Goal: Browse casually: Explore the website without a specific task or goal

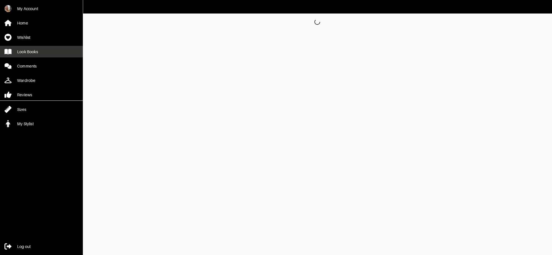
click at [67, 52] on link "Look Books" at bounding box center [41, 52] width 83 height 12
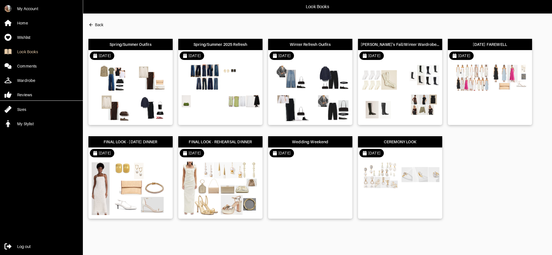
click at [226, 54] on div "[DATE]" at bounding box center [220, 55] width 84 height 11
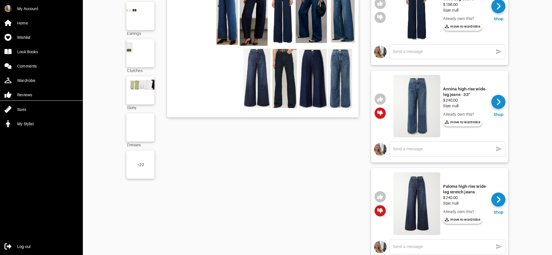
scroll to position [192, 0]
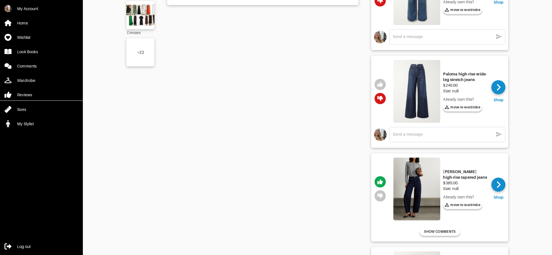
click at [140, 55] on div "+ 22" at bounding box center [140, 52] width 28 height 28
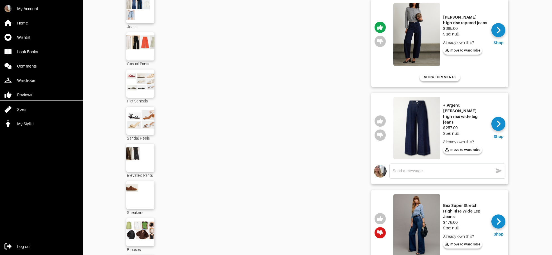
scroll to position [405, 0]
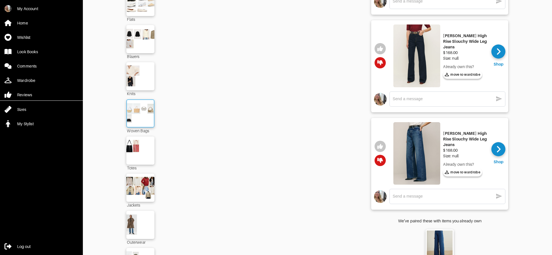
click at [140, 114] on img at bounding box center [140, 113] width 30 height 21
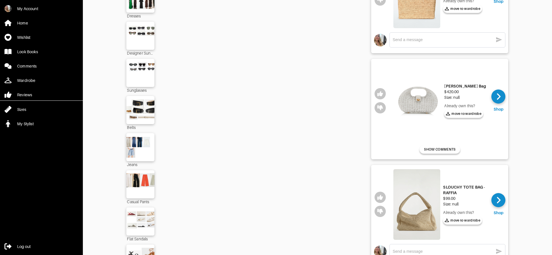
scroll to position [225, 0]
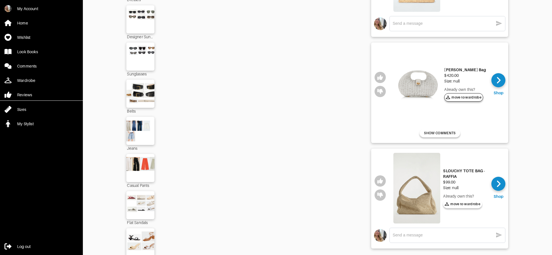
click at [480, 97] on span "move to wardrobe" at bounding box center [464, 97] width 36 height 5
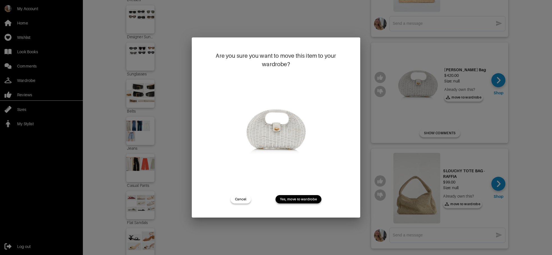
click at [297, 200] on span "Yes, move to wardrobe" at bounding box center [298, 198] width 37 height 5
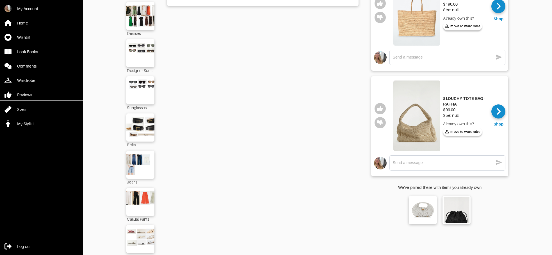
scroll to position [135, 0]
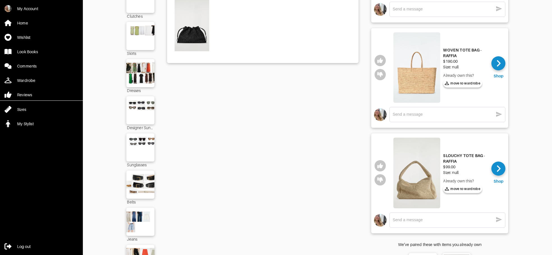
click at [421, 172] on img at bounding box center [417, 172] width 47 height 71
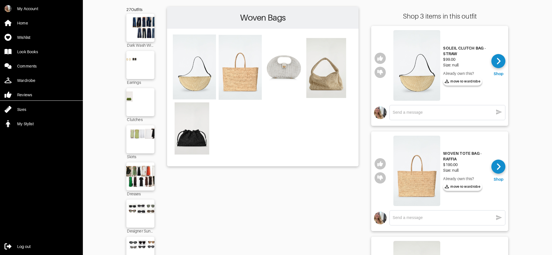
scroll to position [0, 0]
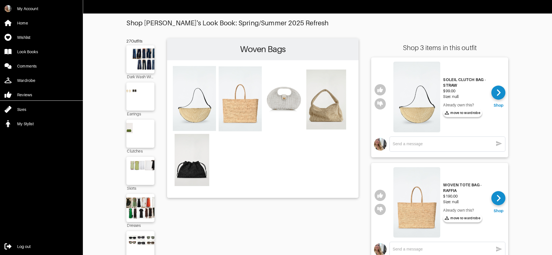
click at [421, 123] on img at bounding box center [417, 97] width 47 height 71
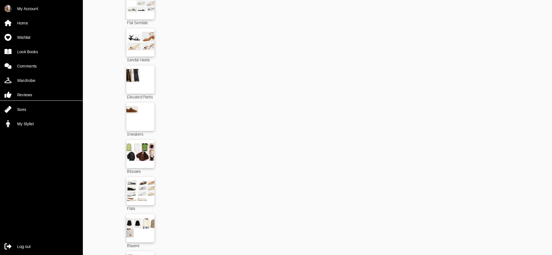
scroll to position [428, 0]
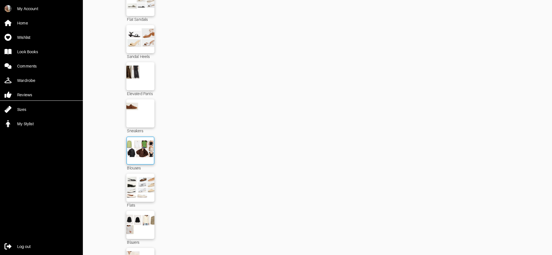
click at [145, 156] on img at bounding box center [140, 150] width 30 height 21
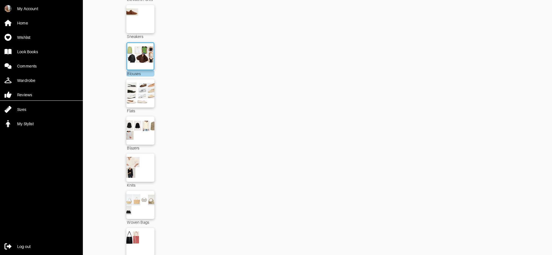
scroll to position [524, 0]
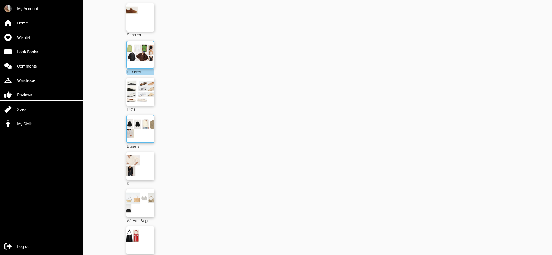
click at [140, 133] on img at bounding box center [140, 128] width 30 height 21
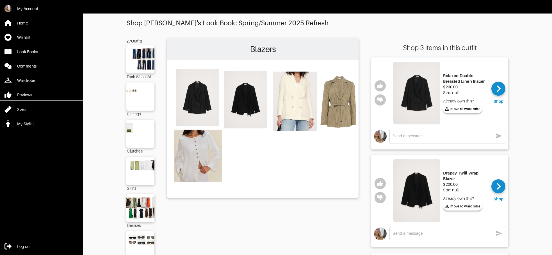
click at [423, 97] on img at bounding box center [417, 93] width 47 height 63
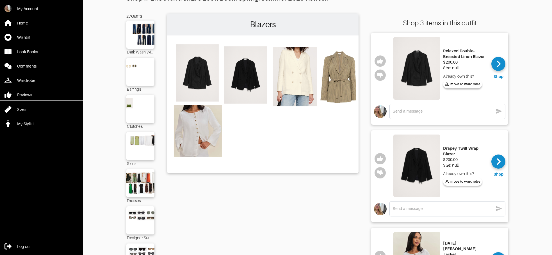
scroll to position [30, 0]
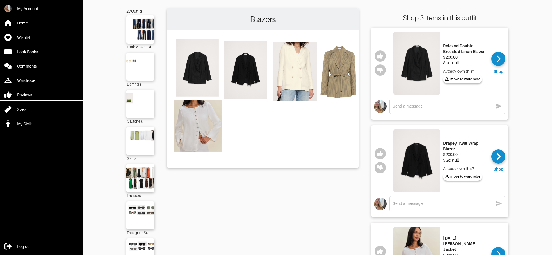
click at [408, 150] on img at bounding box center [417, 160] width 47 height 63
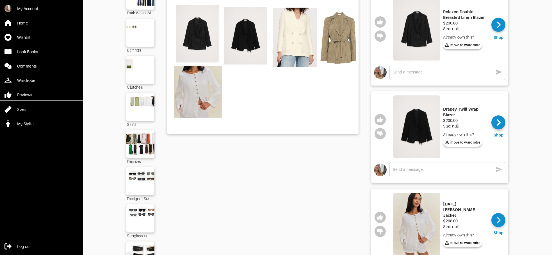
scroll to position [86, 0]
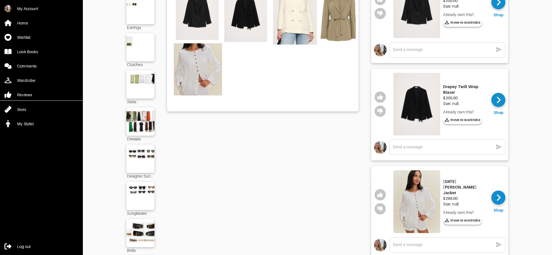
click at [421, 196] on img at bounding box center [417, 201] width 47 height 63
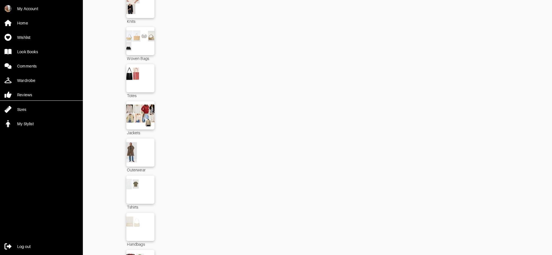
scroll to position [687, 0]
click at [148, 117] on img at bounding box center [140, 114] width 30 height 21
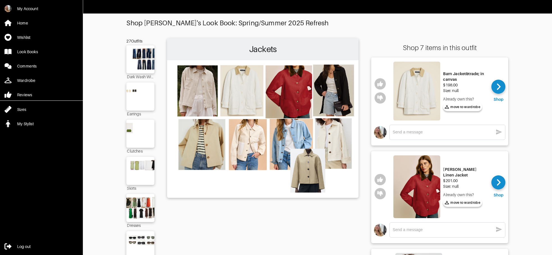
click at [421, 177] on img at bounding box center [417, 186] width 47 height 63
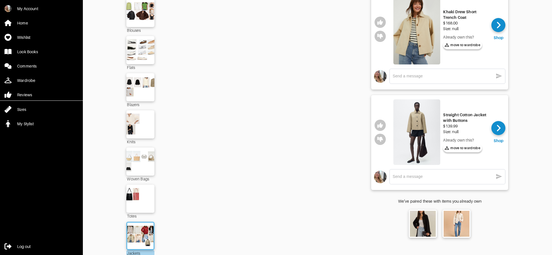
scroll to position [581, 0]
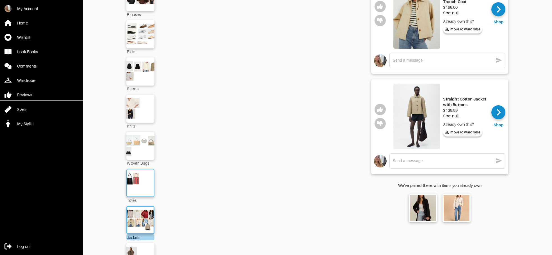
click at [149, 172] on img at bounding box center [140, 182] width 30 height 21
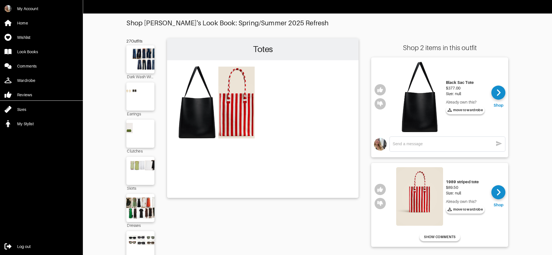
click at [431, 190] on img at bounding box center [419, 196] width 47 height 59
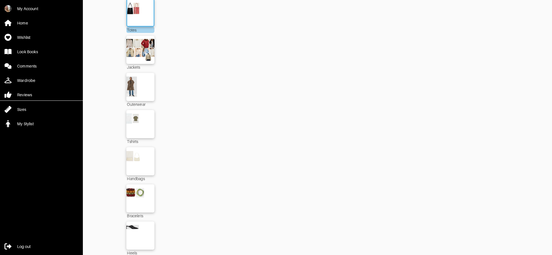
scroll to position [802, 0]
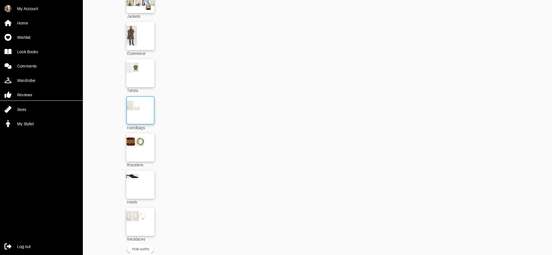
click at [152, 106] on img at bounding box center [140, 109] width 30 height 21
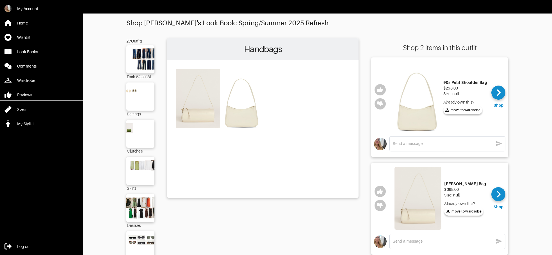
click at [424, 114] on img at bounding box center [417, 97] width 47 height 70
click at [423, 216] on img at bounding box center [418, 198] width 47 height 63
click at [133, 98] on img at bounding box center [140, 96] width 30 height 21
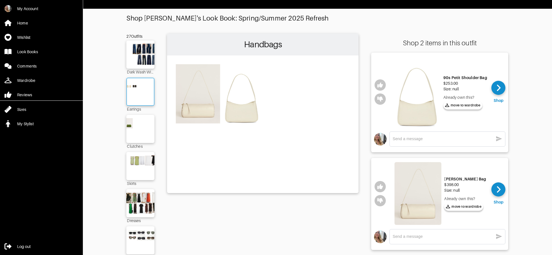
scroll to position [6, 0]
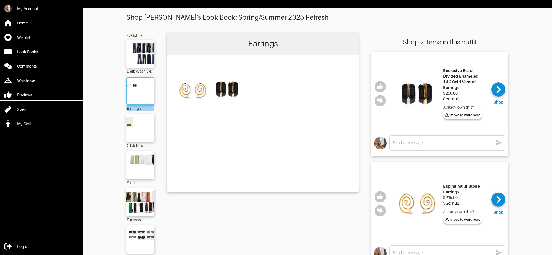
click at [409, 87] on img at bounding box center [417, 93] width 47 height 75
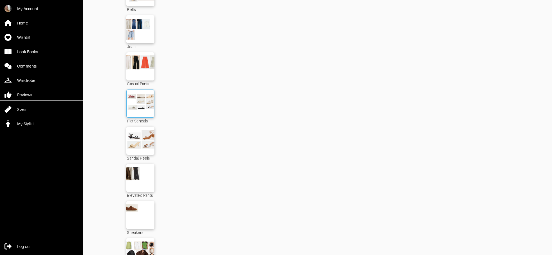
scroll to position [322, 0]
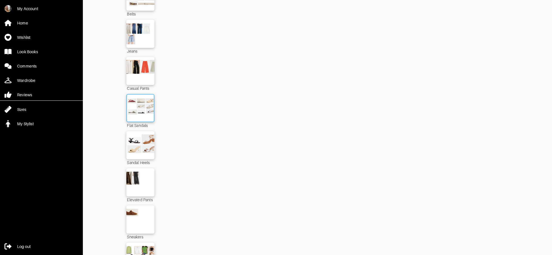
click at [142, 106] on img at bounding box center [140, 107] width 30 height 21
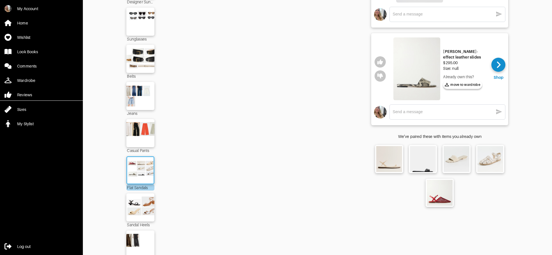
scroll to position [193, 0]
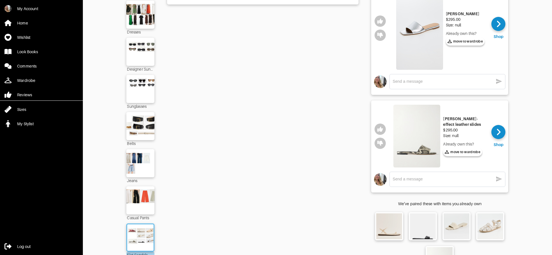
click at [415, 133] on img at bounding box center [417, 136] width 47 height 63
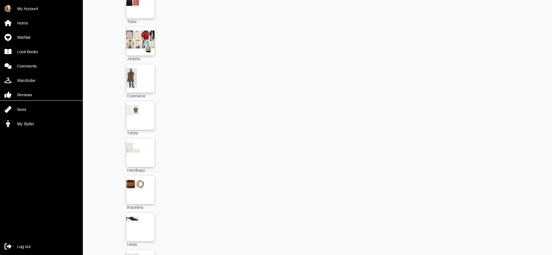
scroll to position [802, 0]
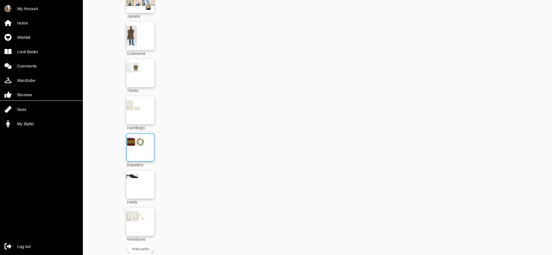
click at [146, 148] on img at bounding box center [140, 147] width 30 height 21
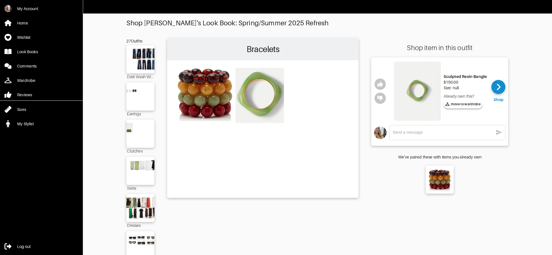
click at [428, 94] on img at bounding box center [417, 91] width 47 height 59
click at [135, 91] on img at bounding box center [140, 96] width 30 height 21
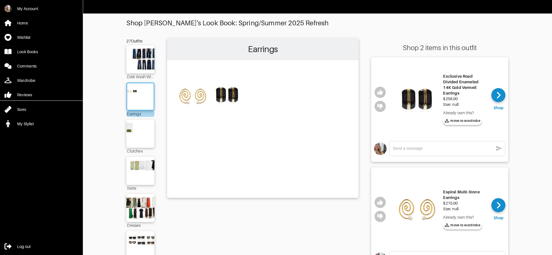
click at [420, 212] on img at bounding box center [417, 208] width 47 height 75
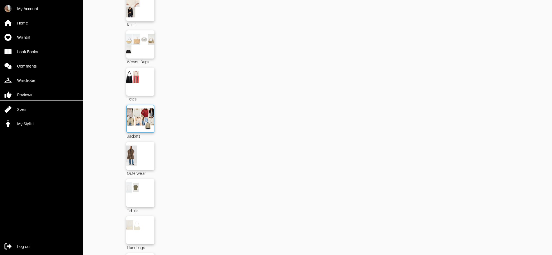
scroll to position [802, 0]
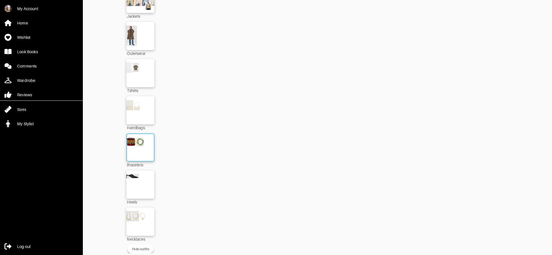
click at [142, 137] on img at bounding box center [140, 147] width 30 height 21
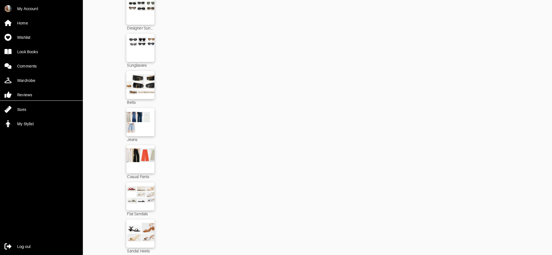
scroll to position [305, 0]
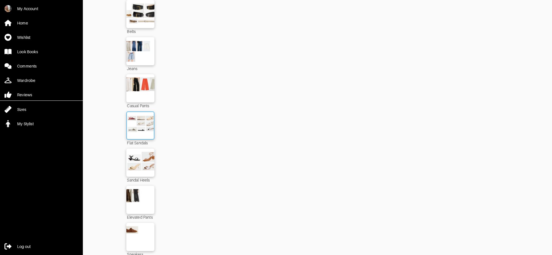
click at [134, 126] on img at bounding box center [140, 125] width 30 height 21
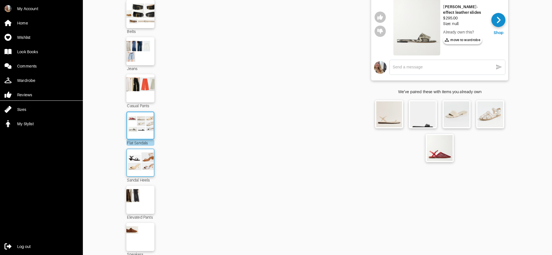
click at [134, 159] on img at bounding box center [140, 162] width 30 height 21
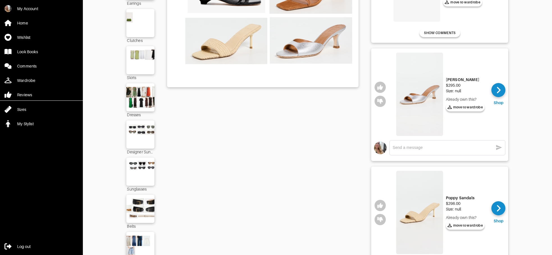
scroll to position [129, 0]
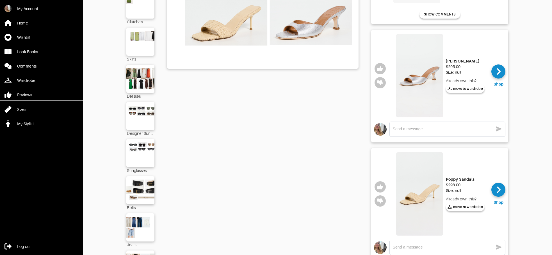
click at [429, 82] on img at bounding box center [419, 75] width 47 height 83
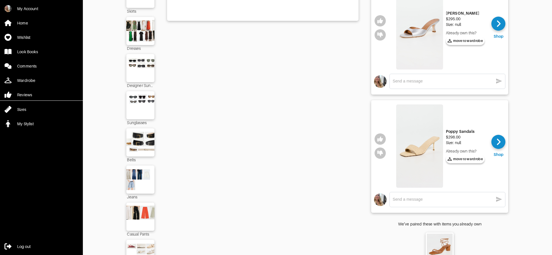
scroll to position [195, 0]
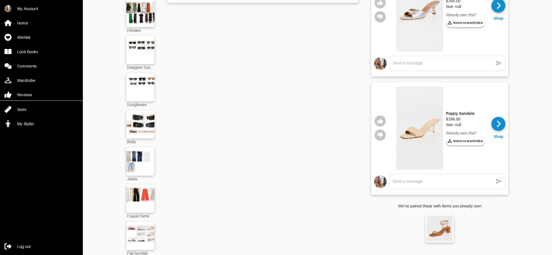
click at [419, 147] on img at bounding box center [419, 127] width 47 height 83
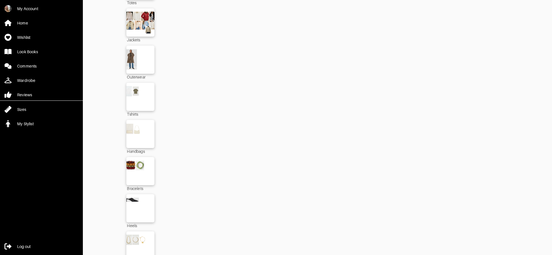
scroll to position [802, 0]
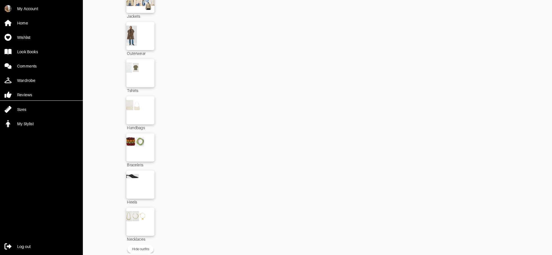
click at [26, 58] on div "My Account Home Wishlist Look Books Comments Wardrobe Reviews Sizes My Stylist" at bounding box center [41, 64] width 83 height 129
click at [26, 54] on link "Look Books" at bounding box center [41, 52] width 83 height 12
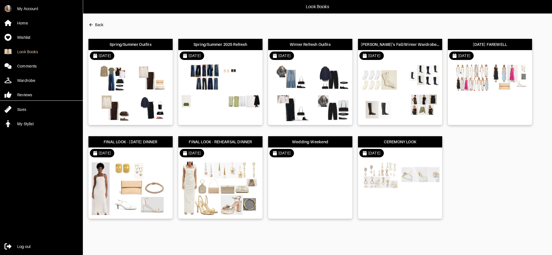
click at [323, 59] on div "[DATE]" at bounding box center [310, 55] width 84 height 11
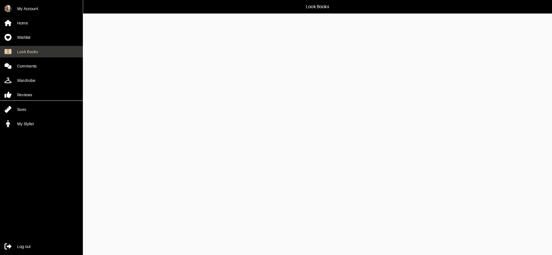
click at [30, 50] on div "Look Books" at bounding box center [27, 52] width 21 height 6
click at [30, 51] on div "Look Books" at bounding box center [27, 52] width 21 height 6
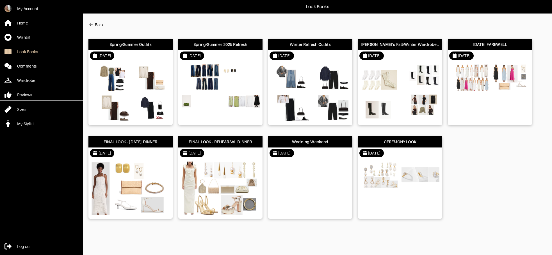
click at [422, 56] on div "[DATE]" at bounding box center [400, 55] width 84 height 11
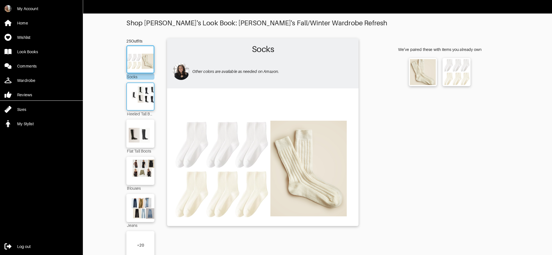
drag, startPoint x: 144, startPoint y: 81, endPoint x: 145, endPoint y: 90, distance: 8.5
click at [144, 81] on div "Socks Heeled Tall Boot Flat Tall Boots Blouses Jeans + 20" at bounding box center [140, 155] width 28 height 220
click at [138, 100] on img at bounding box center [140, 96] width 30 height 21
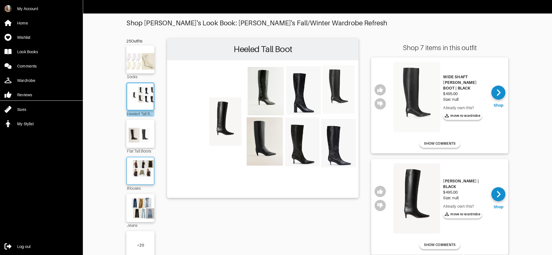
click at [146, 176] on img at bounding box center [140, 170] width 30 height 21
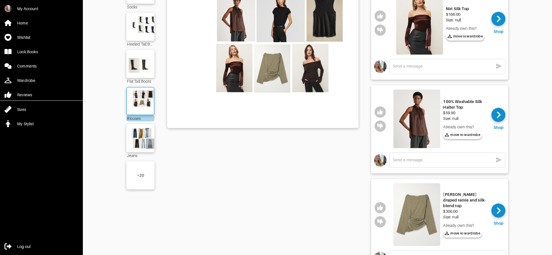
scroll to position [73, 0]
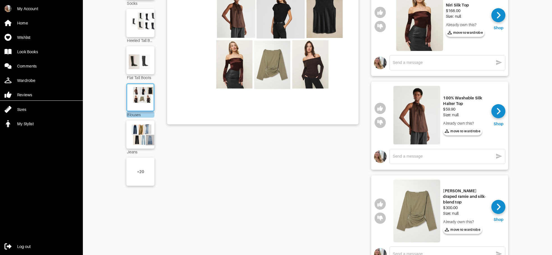
click at [141, 173] on div "+ 20" at bounding box center [140, 172] width 7 height 6
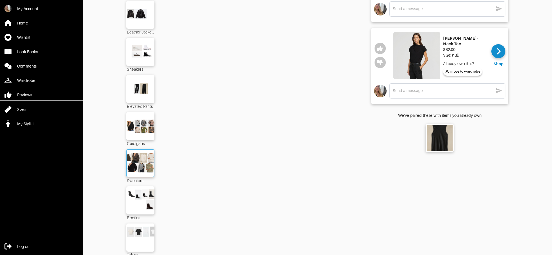
scroll to position [416, 0]
click at [138, 203] on img at bounding box center [140, 199] width 30 height 21
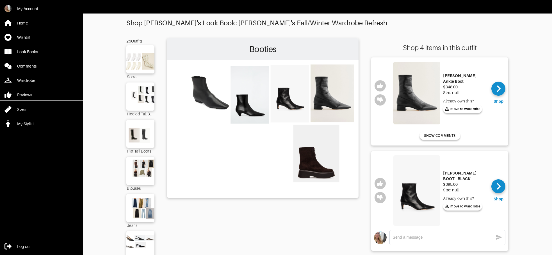
click at [411, 195] on img at bounding box center [417, 190] width 47 height 71
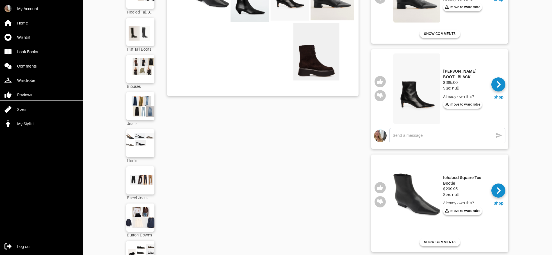
scroll to position [249, 0]
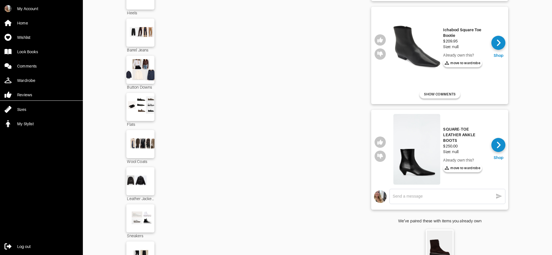
click at [424, 50] on img at bounding box center [417, 47] width 47 height 72
click at [424, 136] on img at bounding box center [417, 149] width 47 height 71
